Goal: Task Accomplishment & Management: Manage account settings

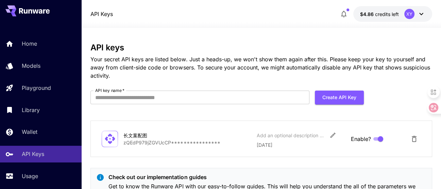
click at [410, 16] on div "XY" at bounding box center [409, 14] width 10 height 10
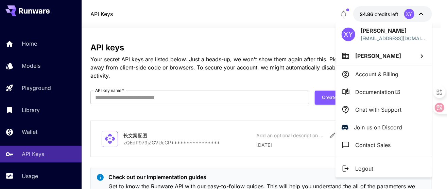
click at [33, 133] on div at bounding box center [223, 94] width 447 height 189
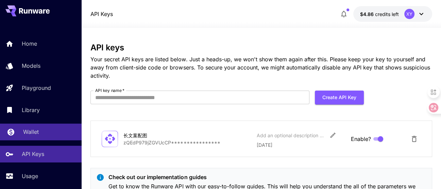
click at [33, 133] on p "Wallet" at bounding box center [31, 131] width 16 height 8
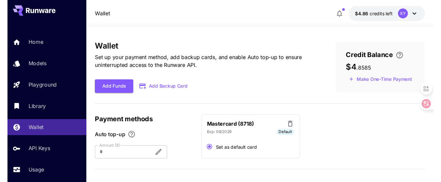
scroll to position [7, 0]
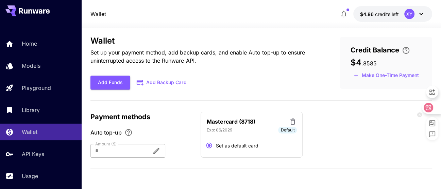
click at [428, 108] on icon at bounding box center [428, 107] width 7 height 7
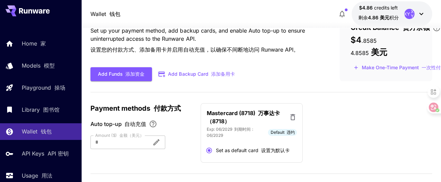
scroll to position [40, 0]
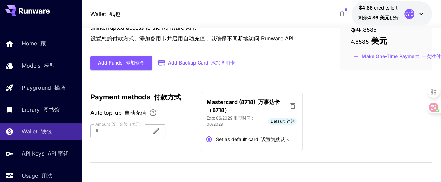
click at [294, 103] on icon at bounding box center [292, 106] width 5 height 6
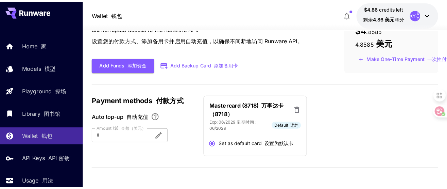
scroll to position [33, 0]
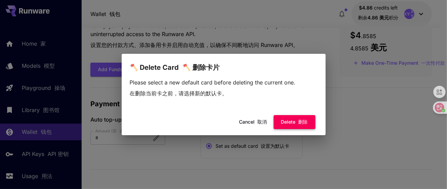
click at [292, 120] on button "Delete 删除" at bounding box center [295, 122] width 42 height 14
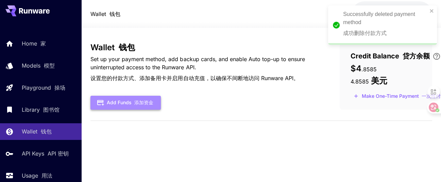
click at [128, 102] on button "Add Funds 添加资金" at bounding box center [125, 103] width 70 height 14
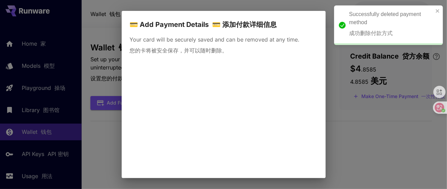
scroll to position [32, 0]
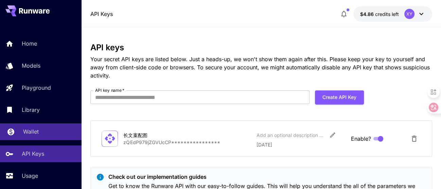
click at [34, 131] on p "Wallet" at bounding box center [31, 131] width 16 height 8
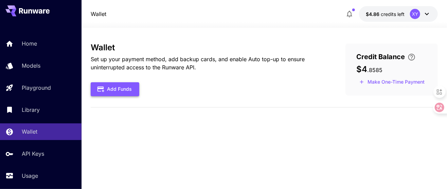
click at [118, 89] on button "Add Funds" at bounding box center [115, 89] width 49 height 14
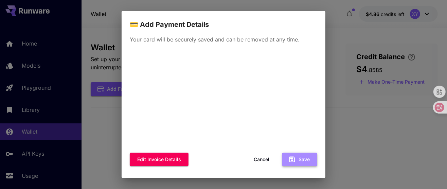
click at [293, 161] on button "Save" at bounding box center [299, 160] width 35 height 14
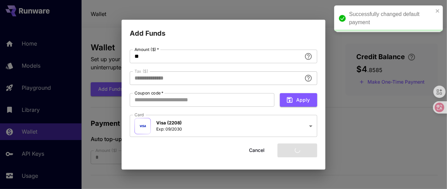
type input "****"
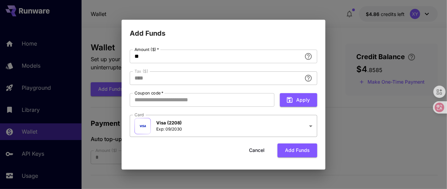
click at [311, 126] on body "**********" at bounding box center [223, 98] width 447 height 196
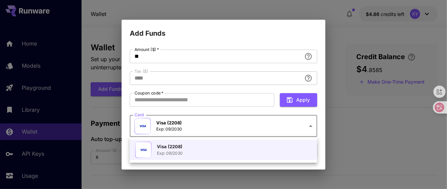
click at [258, 152] on div "Visa (2208) Exp: 09/2030" at bounding box center [203, 150] width 136 height 16
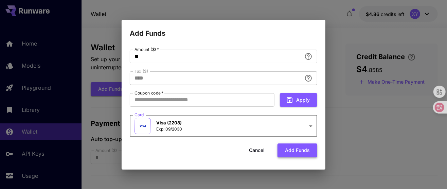
click at [300, 153] on button "Add funds" at bounding box center [298, 150] width 40 height 14
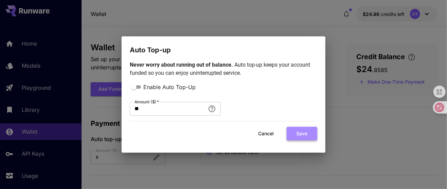
click at [301, 134] on button "Save" at bounding box center [302, 134] width 31 height 14
